Goal: Task Accomplishment & Management: Manage account settings

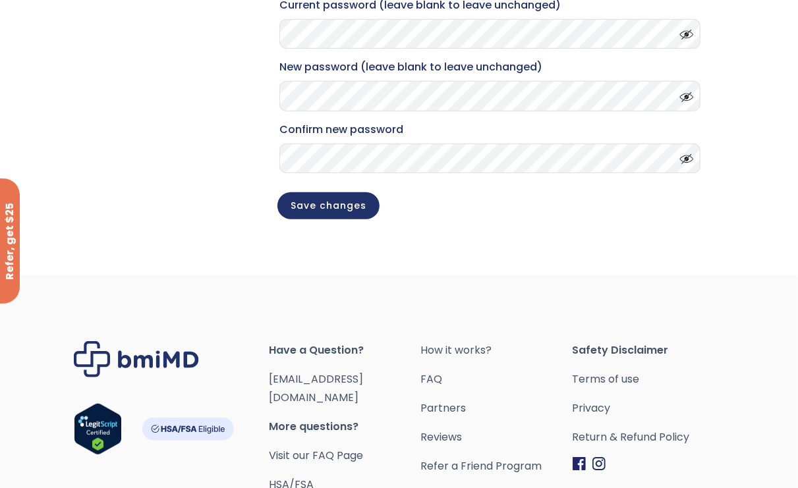
scroll to position [330, 0]
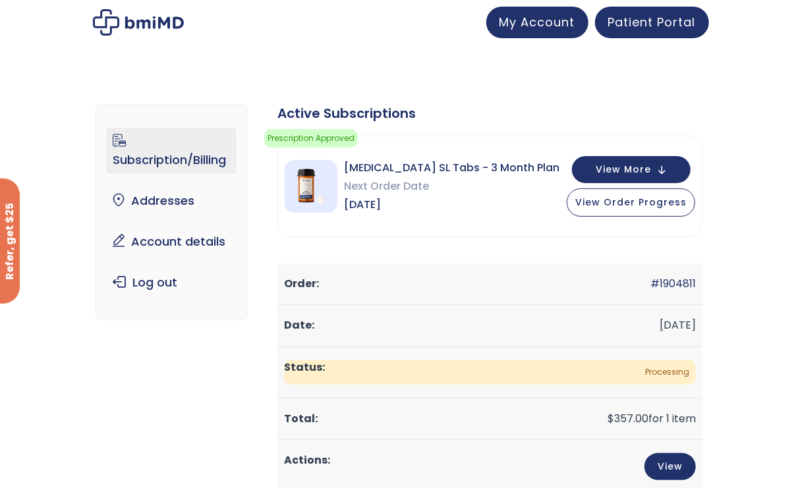
click at [154, 157] on link "Subscription/Billing" at bounding box center [171, 151] width 130 height 46
